Goal: Find specific page/section: Find specific page/section

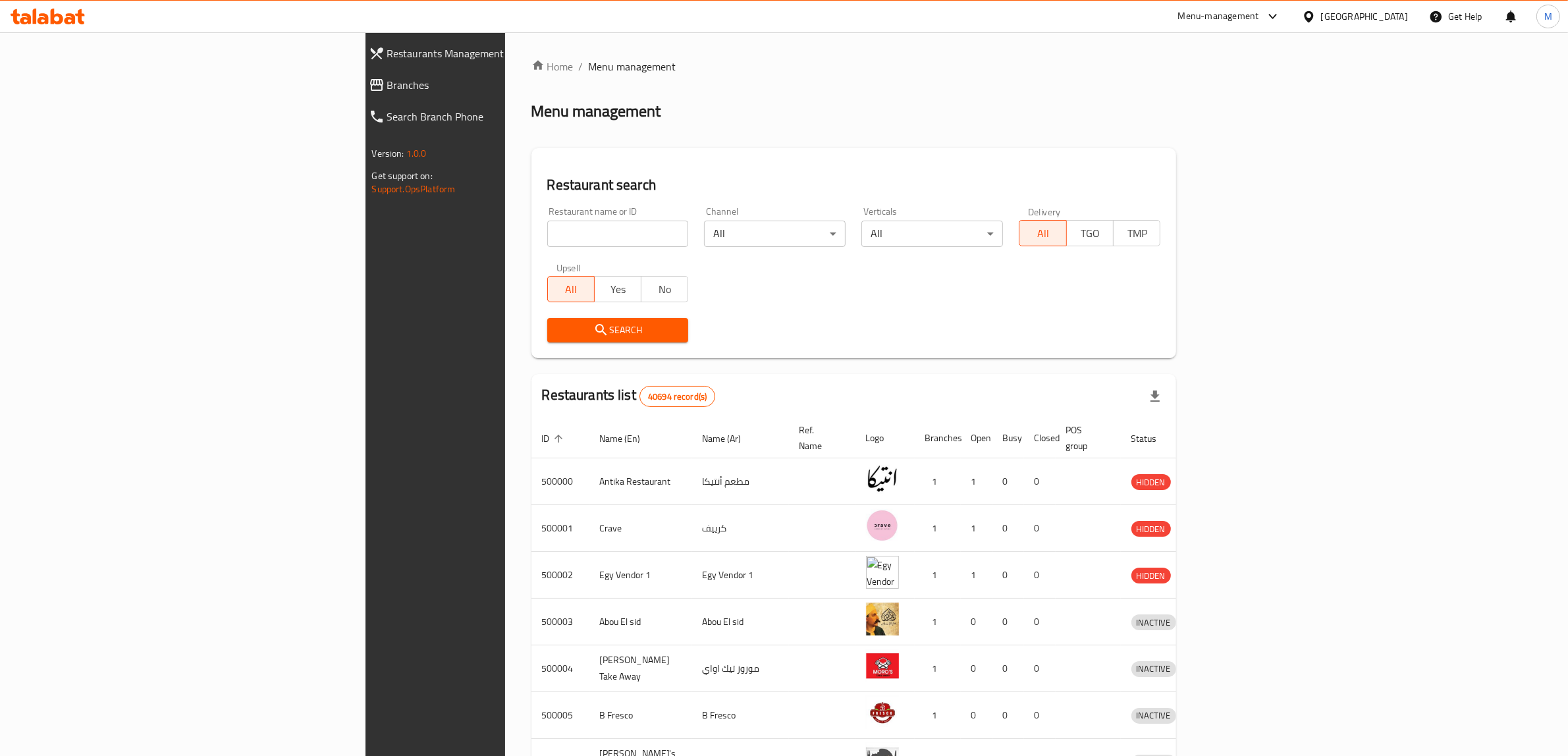
click at [388, 87] on span "Branches" at bounding box center [502, 85] width 230 height 16
click at [548, 236] on input "search" at bounding box center [618, 234] width 141 height 26
paste input "502543"
type input "502543"
click at [548, 339] on button "Search" at bounding box center [618, 330] width 141 height 24
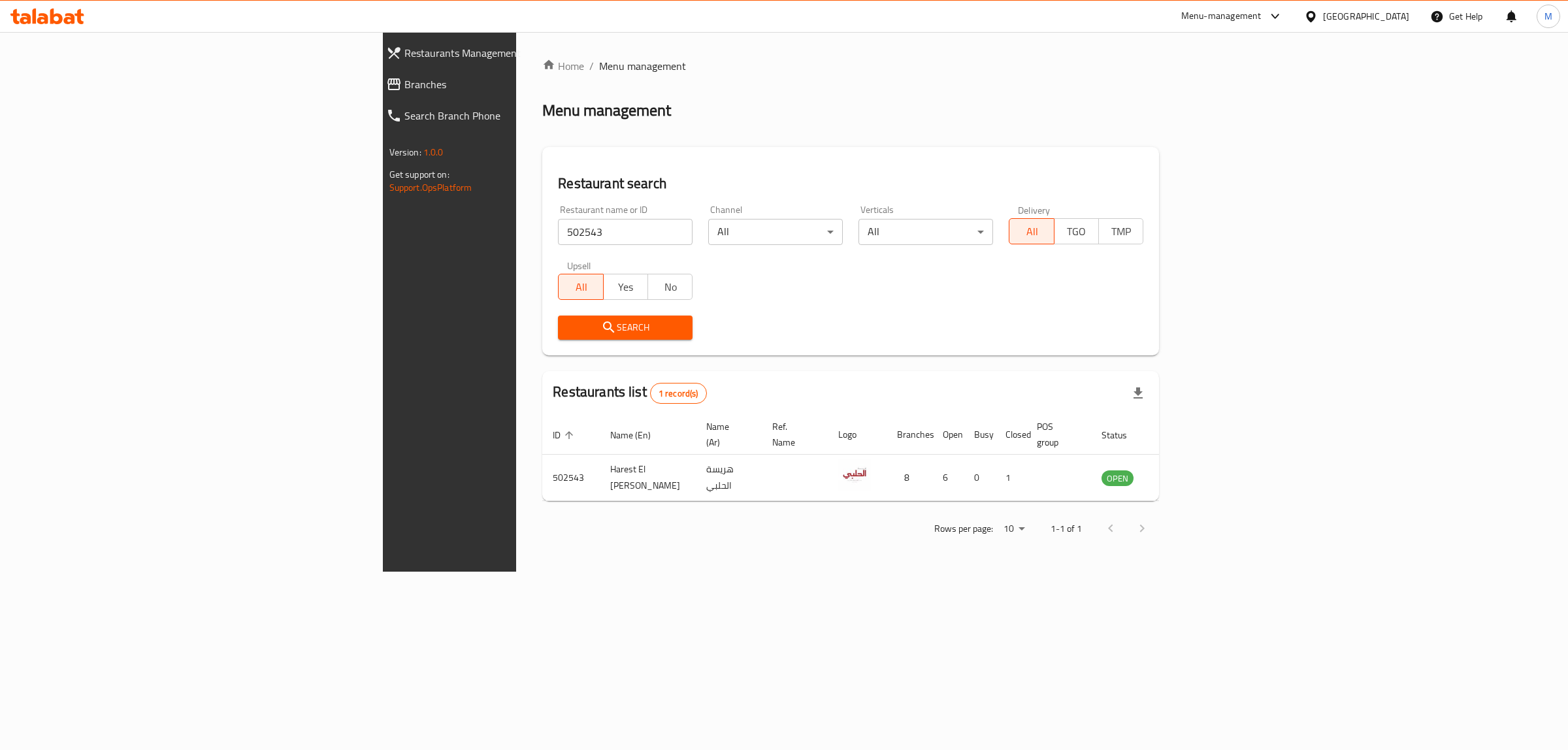
click at [788, 132] on div "Home / Menu management Menu management Restaurant search Restaurant name or ID …" at bounding box center [851, 301] width 617 height 488
click at [935, 134] on div "Home / Menu management Menu management Restaurant search Restaurant name or ID …" at bounding box center [851, 301] width 617 height 488
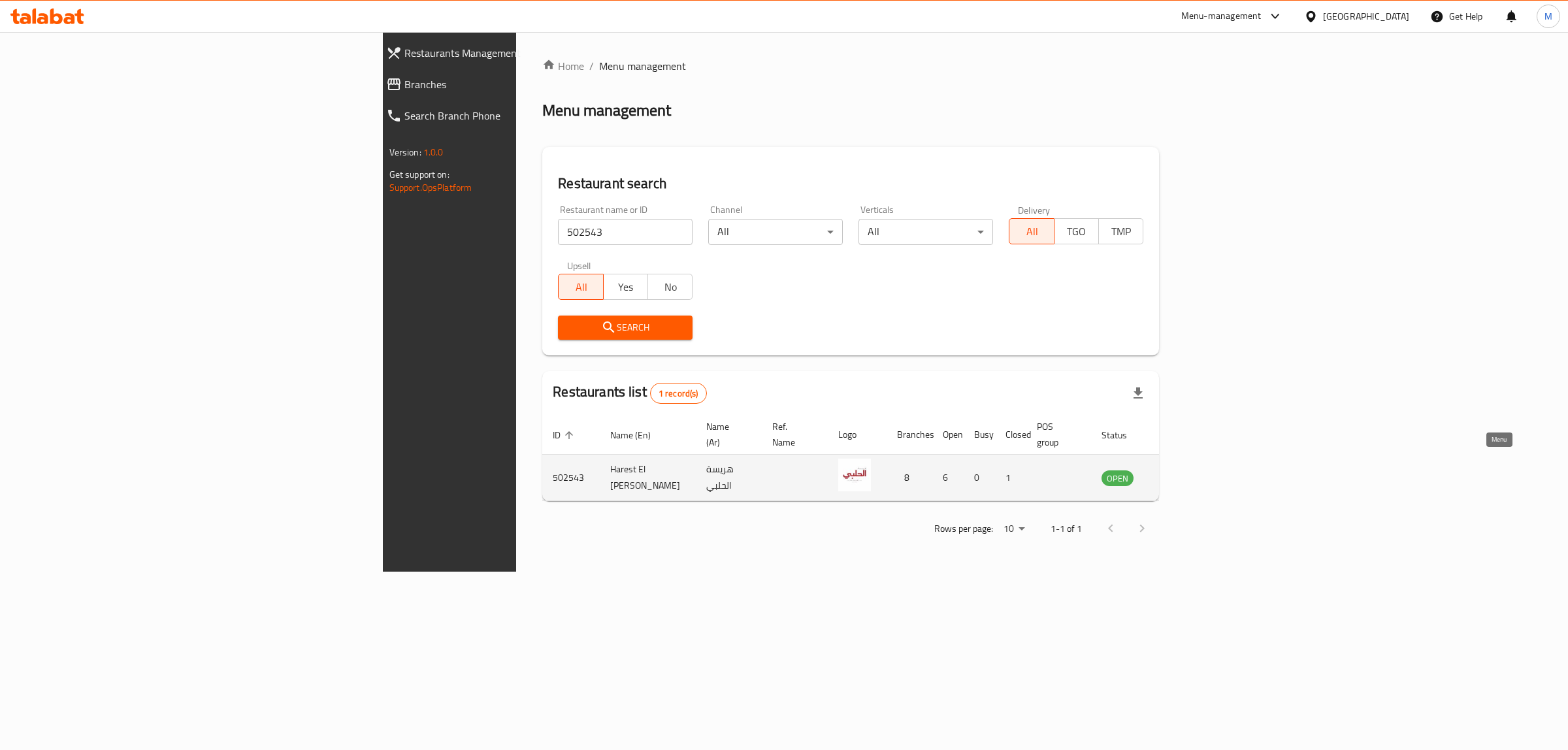
click at [1183, 476] on icon "enhanced table" at bounding box center [1181, 478] width 5 height 5
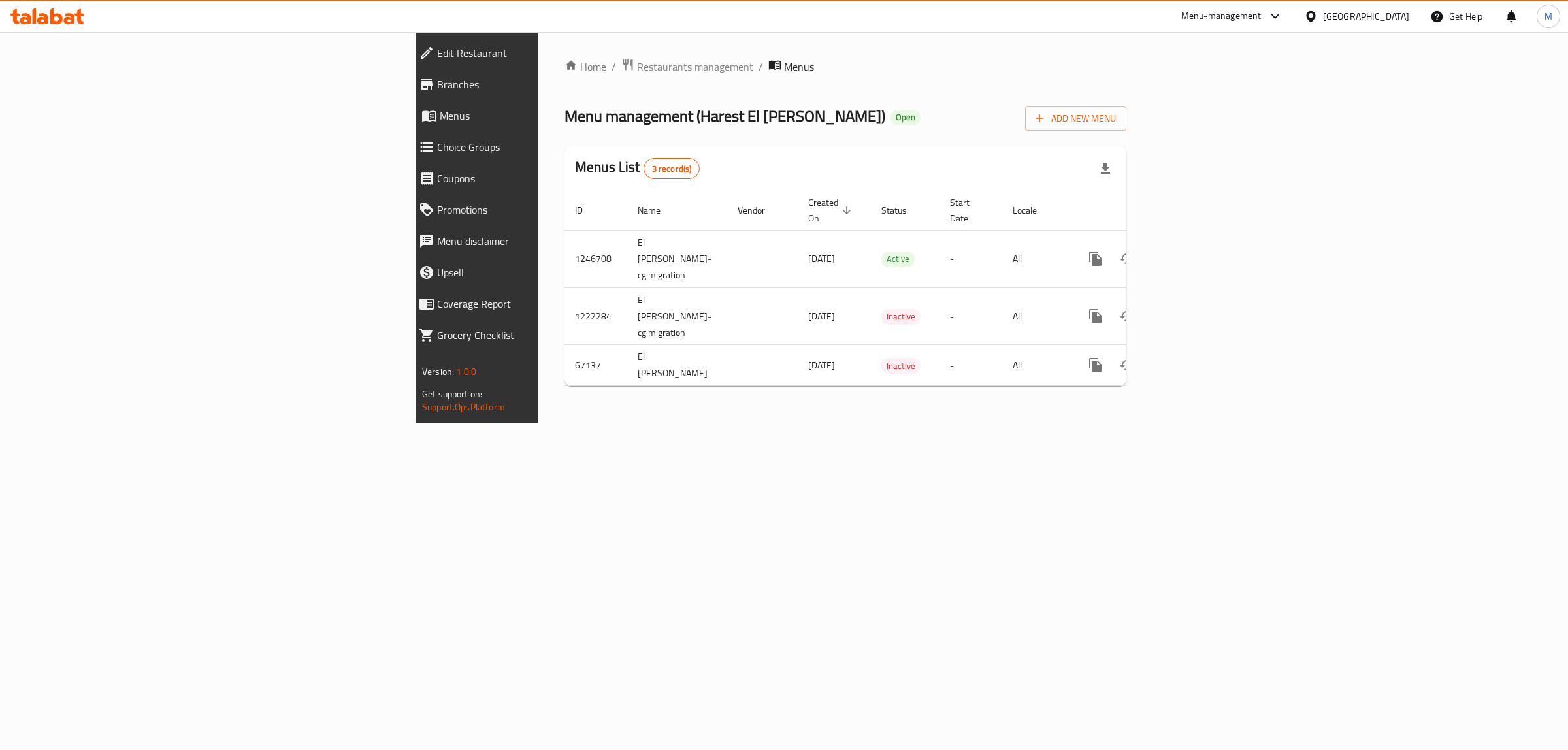
click at [437, 83] on span "Branches" at bounding box center [552, 85] width 230 height 15
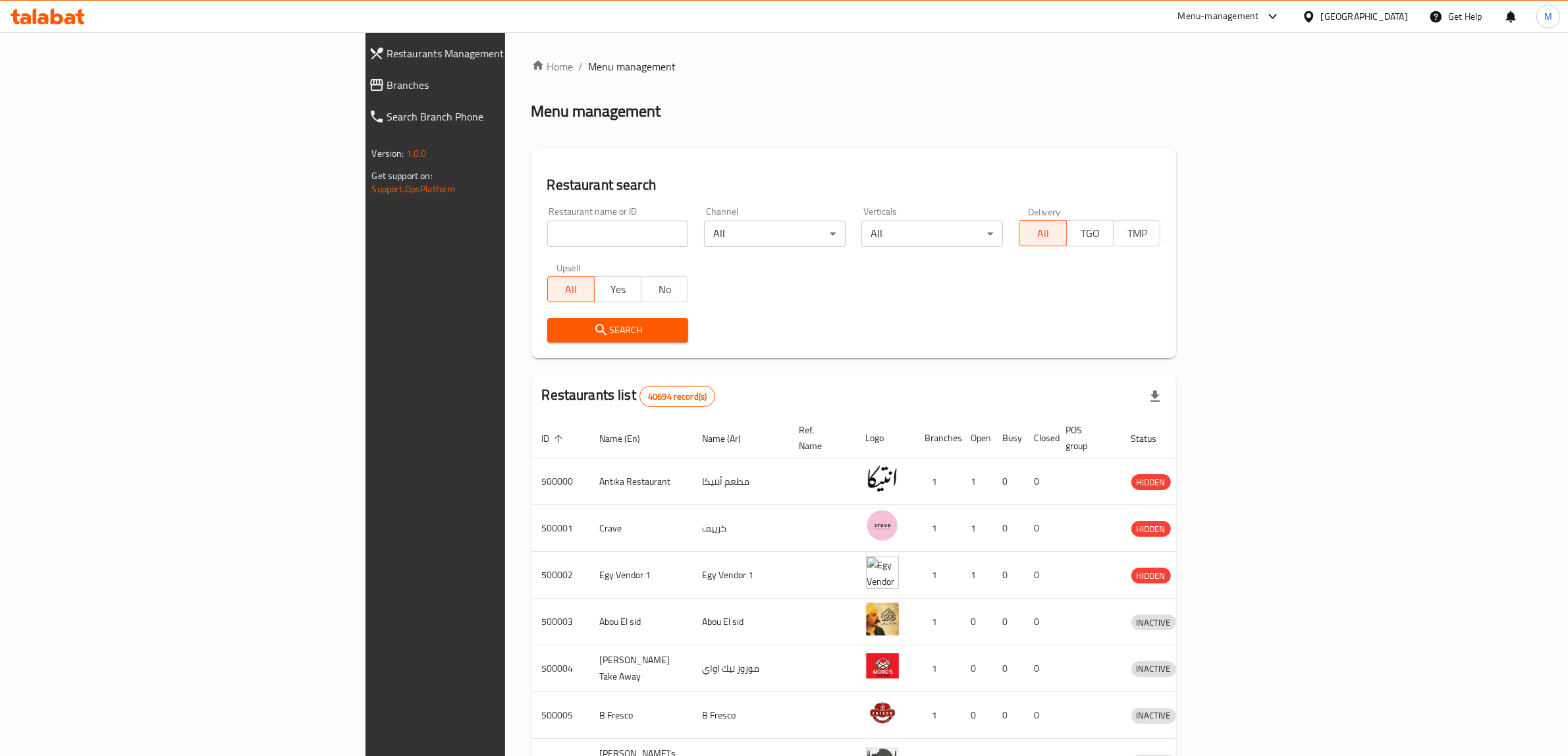
click at [388, 82] on span "Branches" at bounding box center [502, 85] width 230 height 16
